Goal: Task Accomplishment & Management: Manage account settings

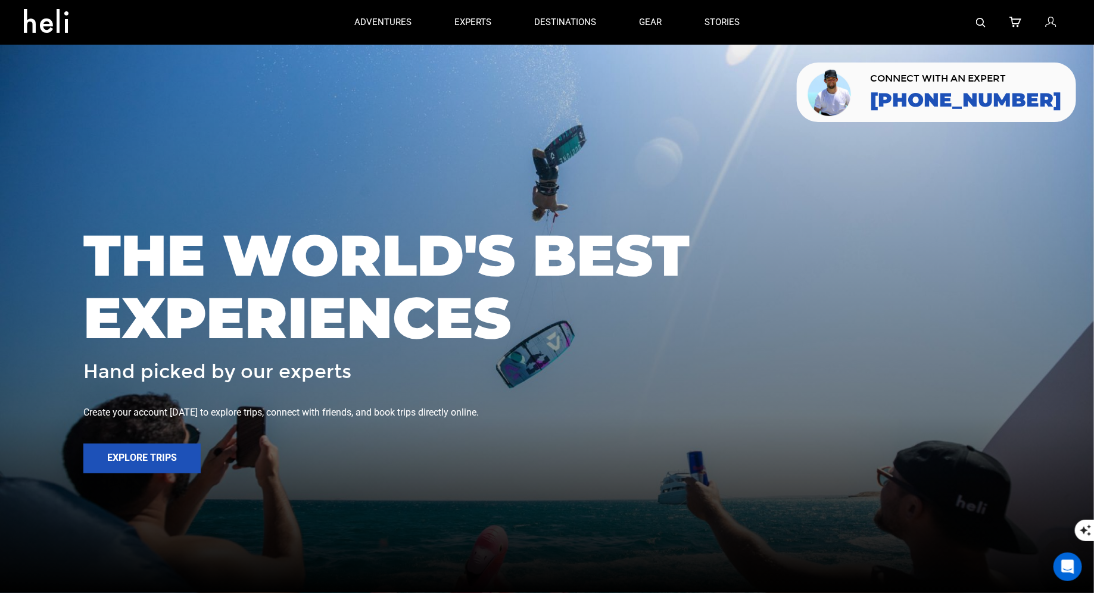
click at [1057, 21] on link at bounding box center [1051, 22] width 13 height 45
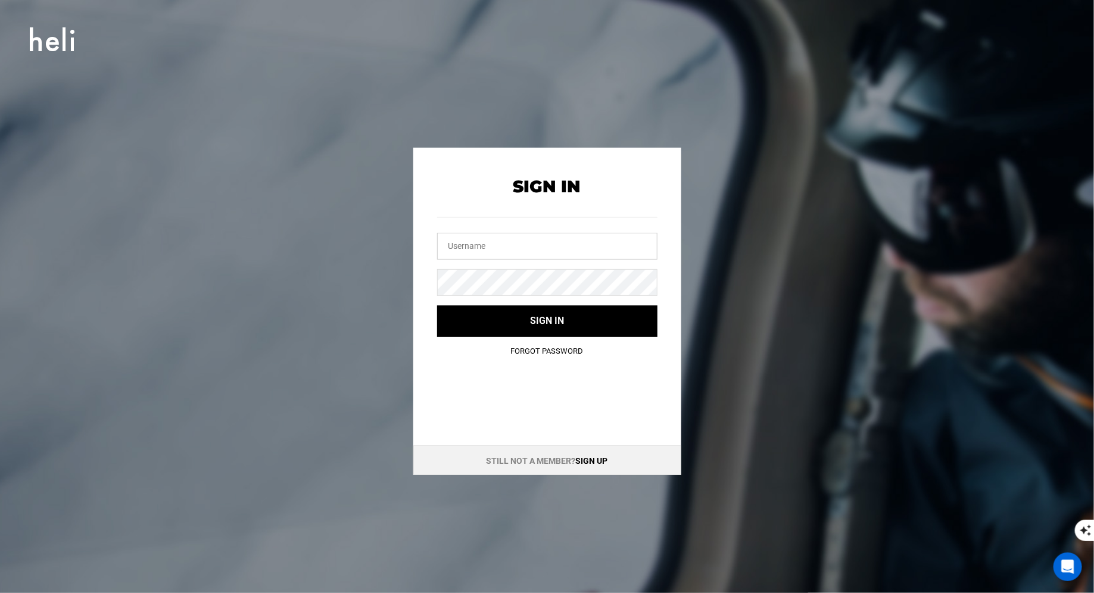
type input "[EMAIL_ADDRESS][DOMAIN_NAME]"
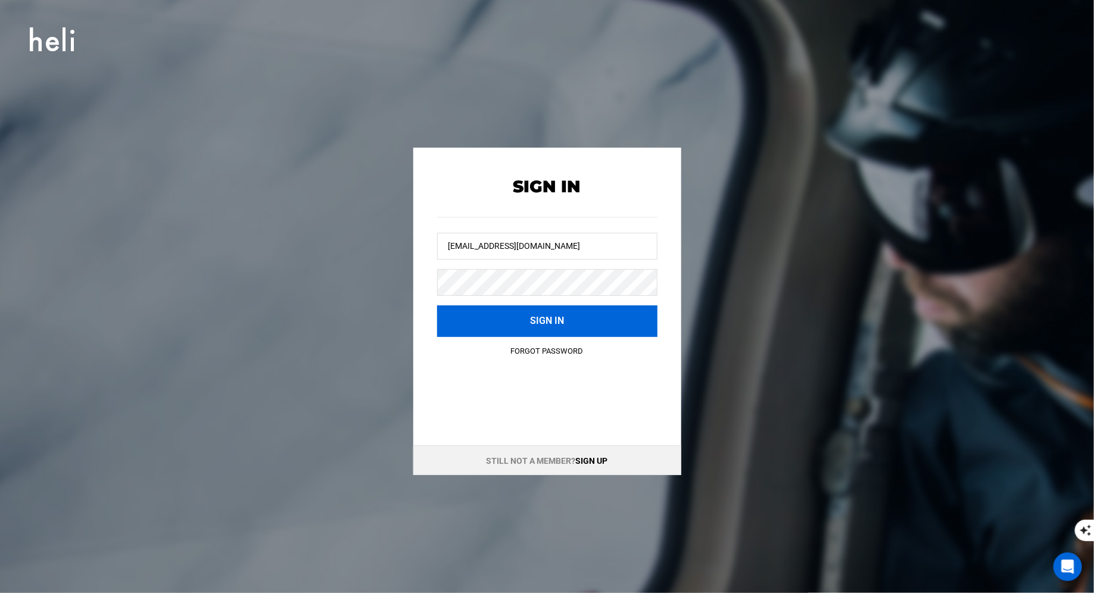
click at [520, 320] on button "Sign in" at bounding box center [547, 321] width 220 height 32
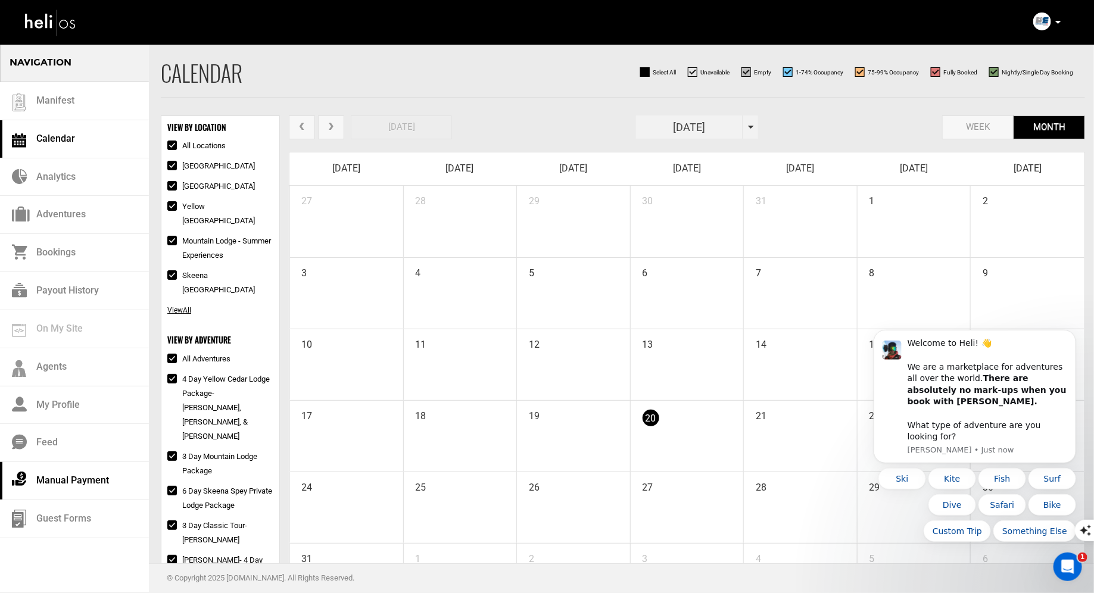
click at [81, 482] on link "Manual Payment" at bounding box center [74, 481] width 149 height 38
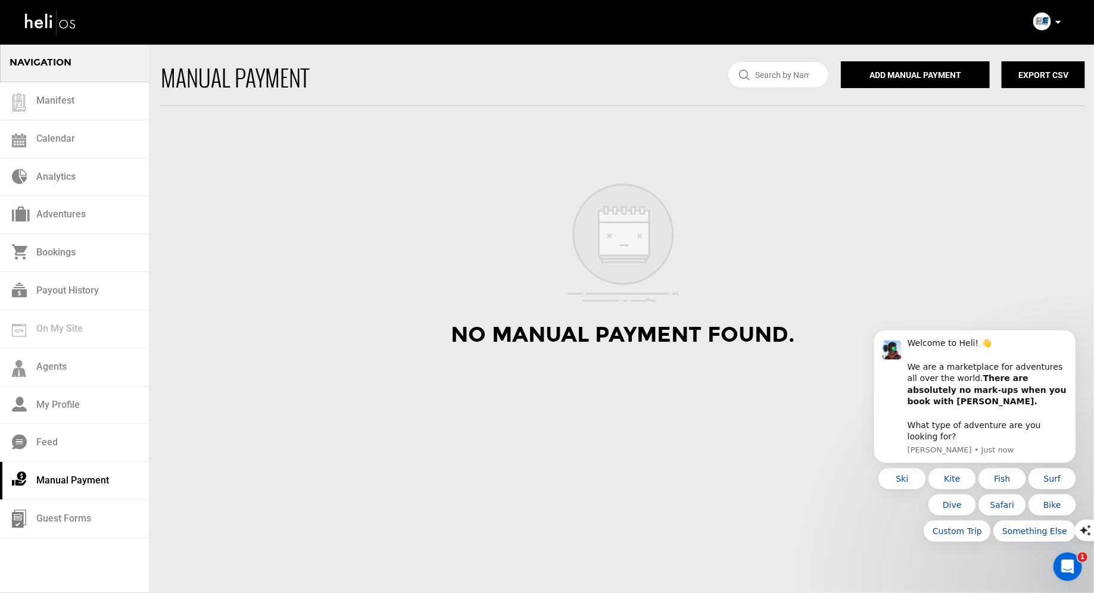
click at [1060, 20] on p at bounding box center [1057, 22] width 7 height 14
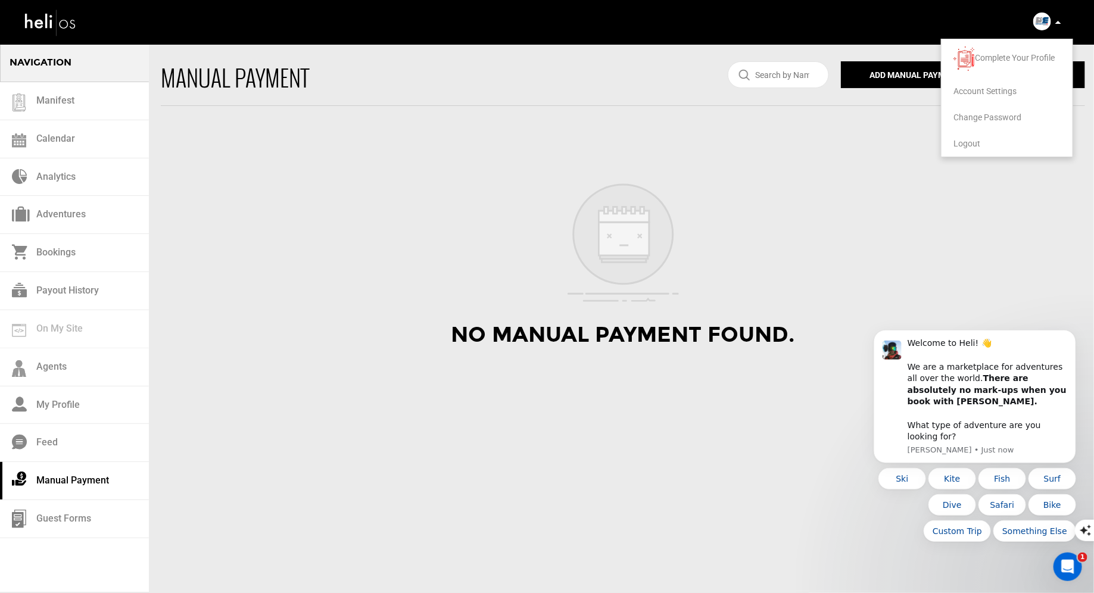
click at [971, 141] on span "Logout" at bounding box center [966, 144] width 27 height 10
